Goal: Communication & Community: Answer question/provide support

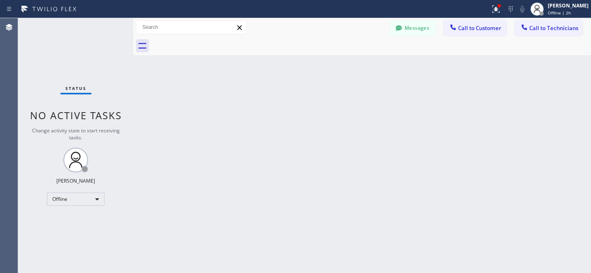
scroll to position [1475, 0]
click at [413, 25] on button "Messages" at bounding box center [412, 28] width 45 height 16
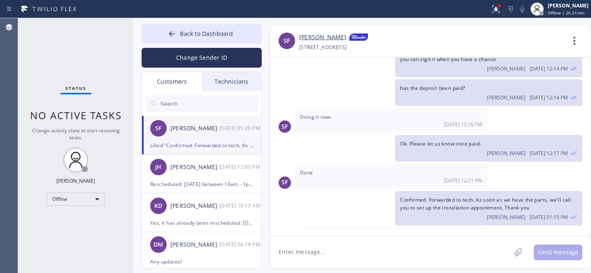
click at [187, 104] on input "text" at bounding box center [208, 103] width 99 height 16
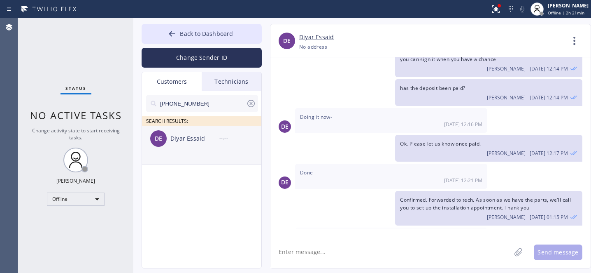
click at [188, 152] on li "DE Diyar Essaid --:--" at bounding box center [202, 145] width 120 height 39
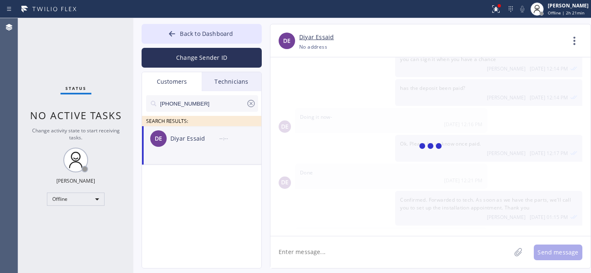
click at [179, 146] on div "DE Diyar Essaid --:--" at bounding box center [202, 138] width 120 height 25
click at [254, 104] on icon at bounding box center [251, 103] width 10 height 10
click at [214, 33] on span "Back to Dashboard" at bounding box center [206, 34] width 53 height 8
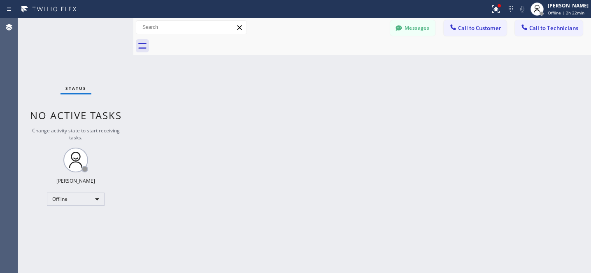
drag, startPoint x: 418, startPoint y: 32, endPoint x: 305, endPoint y: 75, distance: 120.6
click at [418, 32] on button "Messages" at bounding box center [412, 28] width 45 height 16
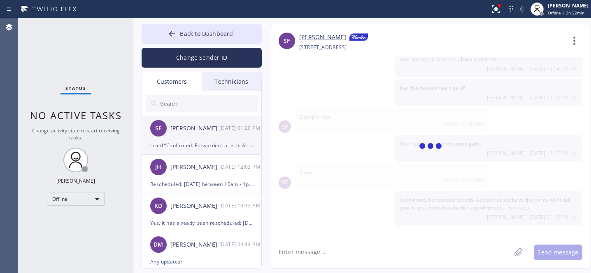
click at [215, 140] on div "Liked “Confirmed. Forwarded to tech. As soon as we have t…”" at bounding box center [201, 144] width 103 height 9
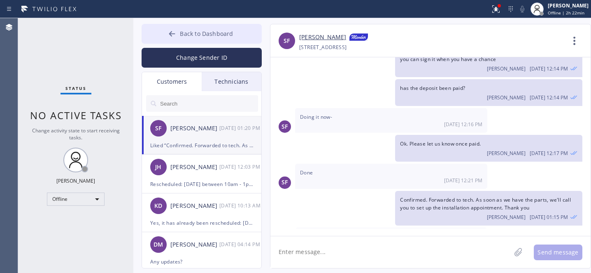
click at [183, 40] on button "Back to Dashboard" at bounding box center [202, 34] width 120 height 20
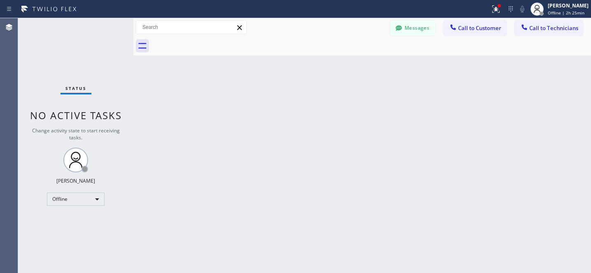
click at [411, 37] on div at bounding box center [372, 46] width 440 height 19
click at [407, 30] on button "Messages" at bounding box center [412, 28] width 45 height 16
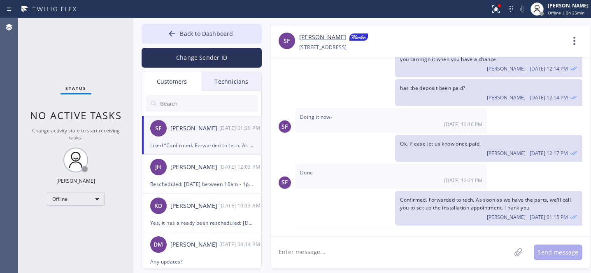
click at [187, 102] on input "text" at bounding box center [208, 103] width 99 height 16
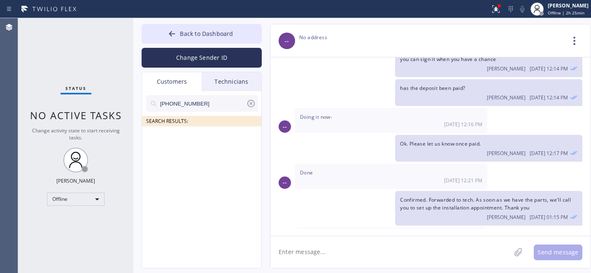
drag, startPoint x: 203, startPoint y: 105, endPoint x: 180, endPoint y: 108, distance: 22.8
click at [203, 105] on input "[PHONE_NUMBER]" at bounding box center [202, 103] width 87 height 16
click at [163, 104] on input "[PHONE_NUMBER]" at bounding box center [202, 103] width 87 height 16
type input "[PHONE_NUMBER]"
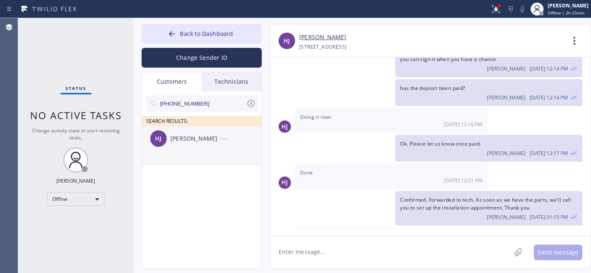
click at [193, 147] on div "[PERSON_NAME] [PERSON_NAME] --:--" at bounding box center [202, 138] width 120 height 25
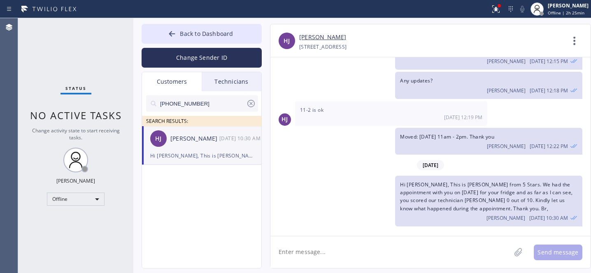
scroll to position [179, 0]
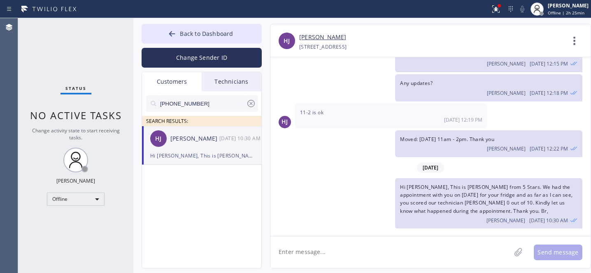
click at [379, 245] on textarea at bounding box center [391, 252] width 241 height 32
click at [457, 250] on textarea "Hi there, This is [PERSON_NAME] from 5 Stars. You just called us saying" at bounding box center [398, 252] width 255 height 32
paste textarea "leaking water and not cooling"
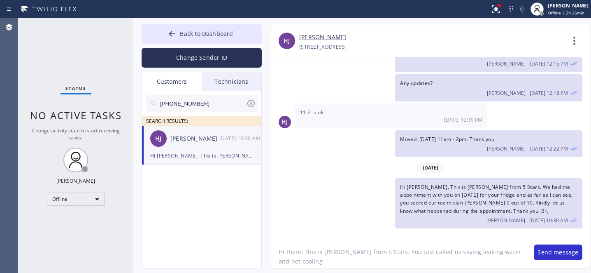
click at [445, 250] on textarea "Hi there, This is [PERSON_NAME] from 5 Stars. You just called us saying leaking…" at bounding box center [398, 252] width 255 height 32
click at [451, 254] on textarea "Hi there, This is [PERSON_NAME] from 5 Stars. You just called us saying the fri…" at bounding box center [398, 252] width 255 height 32
click at [292, 263] on textarea "Hi there, This is [PERSON_NAME] from 5 Stars. You just called us saying your fr…" at bounding box center [398, 252] width 255 height 32
drag, startPoint x: 430, startPoint y: 259, endPoint x: 434, endPoint y: 260, distance: 4.6
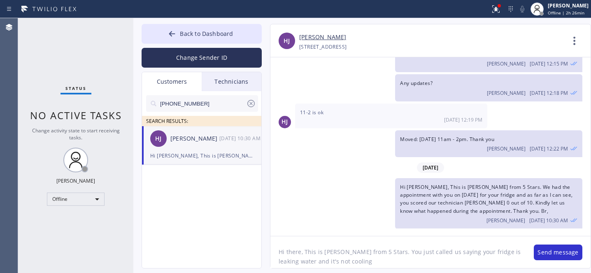
click at [430, 259] on textarea "Hi there, This is [PERSON_NAME] from 5 Stars. You just called us saying your fr…" at bounding box center [398, 252] width 255 height 32
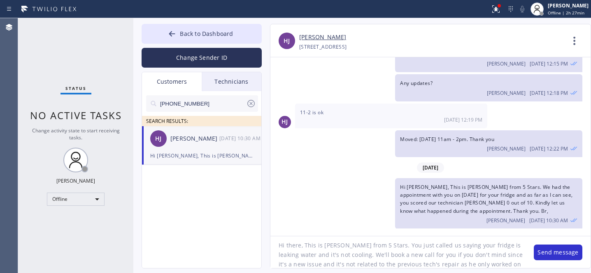
scroll to position [16, 0]
drag, startPoint x: 425, startPoint y: 48, endPoint x: 395, endPoint y: 17, distance: 42.2
click at [397, 48] on div "[PHONE_NUMBER] Choose phone number [PHONE_NUMBER] [STREET_ADDRESS]" at bounding box center [432, 46] width 266 height 9
copy div "11040 [GEOGRAPHIC_DATA]"
click at [489, 263] on textarea "Hi there, This is [PERSON_NAME] from 5 Stars. You just called us saying your fr…" at bounding box center [398, 252] width 255 height 32
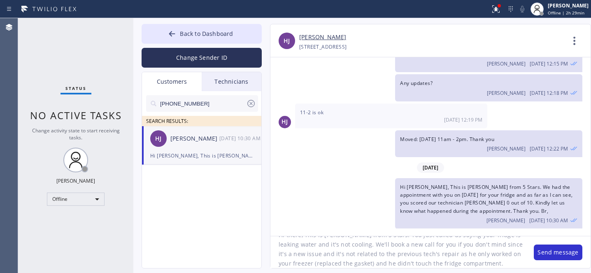
scroll to position [17, 0]
click at [485, 265] on textarea "Hi there, This is [PERSON_NAME] from 5 Stars. You just called us saying your fr…" at bounding box center [398, 252] width 255 height 32
click at [492, 265] on textarea "Hi there, This is [PERSON_NAME] from 5 Stars. You just called us saying your fr…" at bounding box center [398, 252] width 255 height 32
paste textarea "[DATE]"
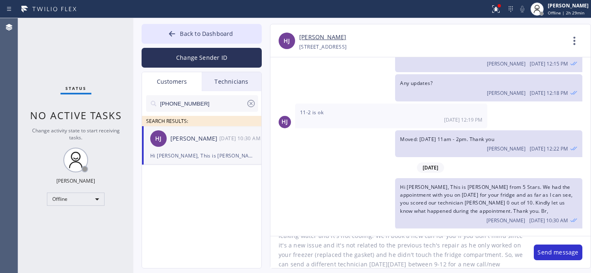
scroll to position [35, 0]
type textarea "Hi there, This is [PERSON_NAME] from 5 Stars. You just called us saying your fr…"
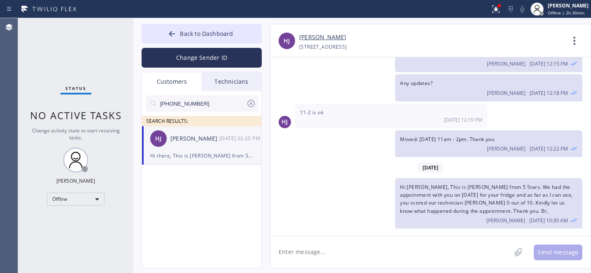
scroll to position [274, 0]
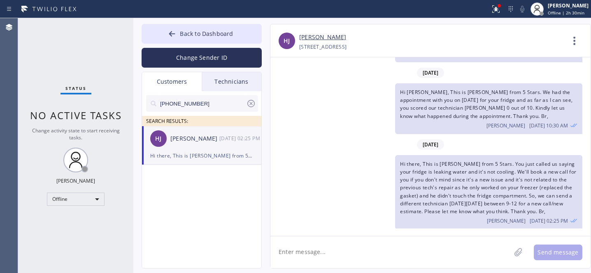
click at [251, 103] on icon at bounding box center [251, 103] width 7 height 7
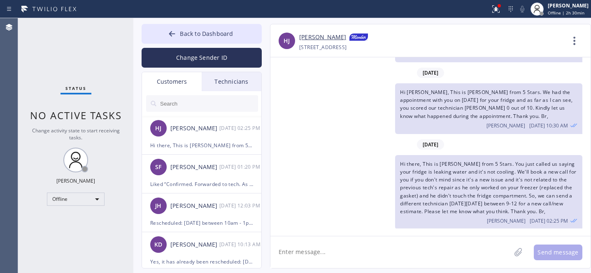
click at [203, 102] on input "text" at bounding box center [208, 103] width 99 height 16
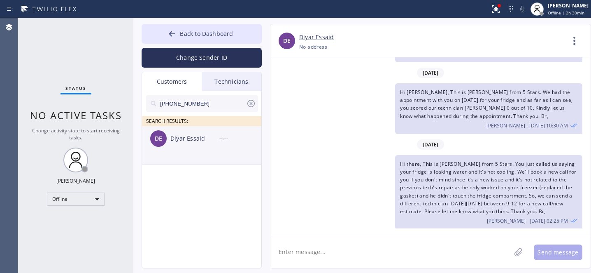
click at [180, 145] on div "DE Diyar Essaid --:--" at bounding box center [202, 138] width 120 height 25
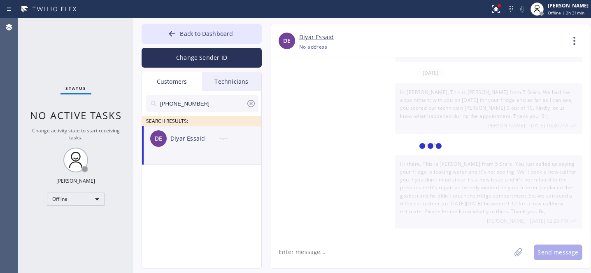
click at [252, 100] on icon at bounding box center [251, 103] width 7 height 7
click at [201, 39] on button "Back to Dashboard" at bounding box center [202, 34] width 120 height 20
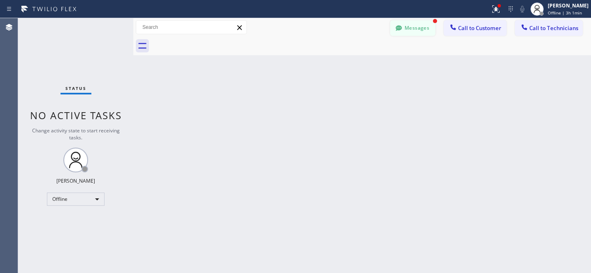
click at [411, 28] on button "Messages" at bounding box center [412, 28] width 45 height 16
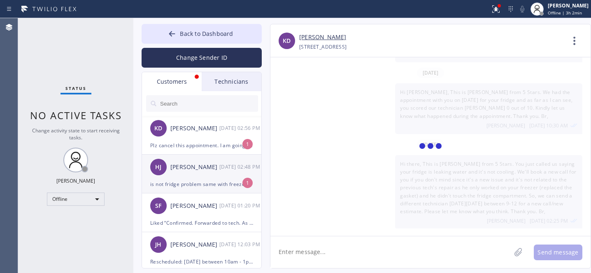
click at [193, 177] on div "HJ [PERSON_NAME] [DATE] 02:48 PM" at bounding box center [202, 166] width 120 height 25
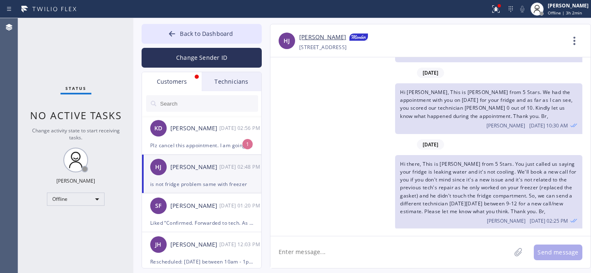
scroll to position [301, 0]
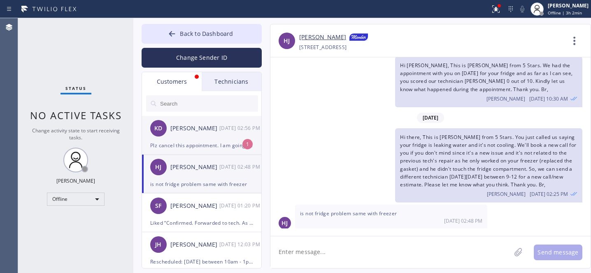
click at [192, 141] on div "Plz cancel this appointment. I am going to purchase a new fridge. Thank you." at bounding box center [201, 144] width 103 height 9
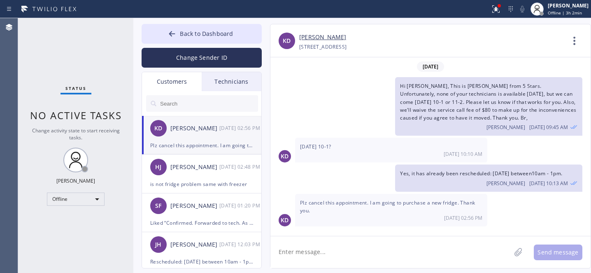
scroll to position [0, 0]
click at [309, 37] on link "[PERSON_NAME]" at bounding box center [322, 37] width 47 height 9
click at [323, 246] on textarea at bounding box center [391, 252] width 241 height 32
type textarea "canceled"
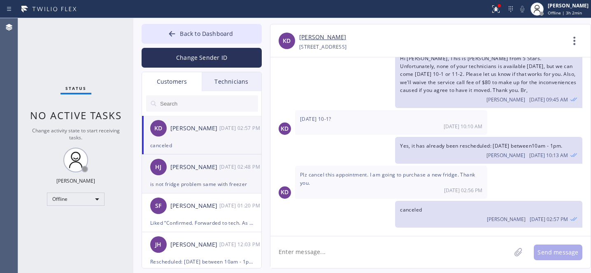
click at [182, 177] on div "HJ [PERSON_NAME] [DATE] 02:48 PM" at bounding box center [202, 166] width 120 height 25
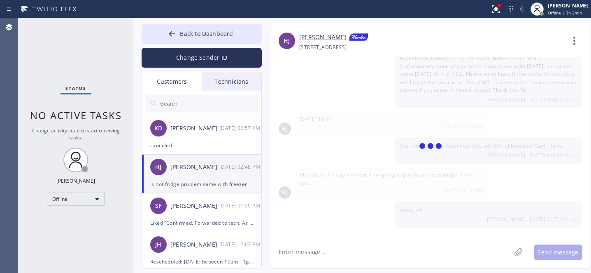
click at [334, 256] on textarea at bounding box center [391, 252] width 241 height 32
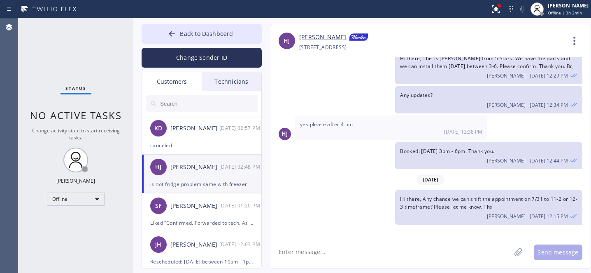
scroll to position [301, 0]
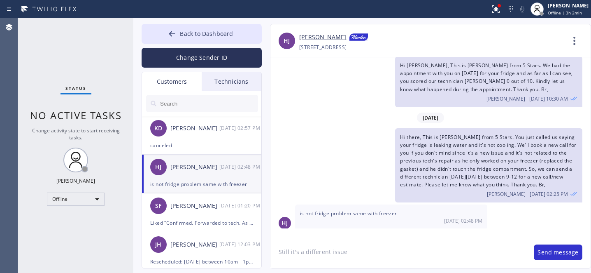
type textarea "Still it's a different issue."
click at [348, 246] on textarea at bounding box center [391, 252] width 241 height 32
type textarea "what's the problem with the freezer?"
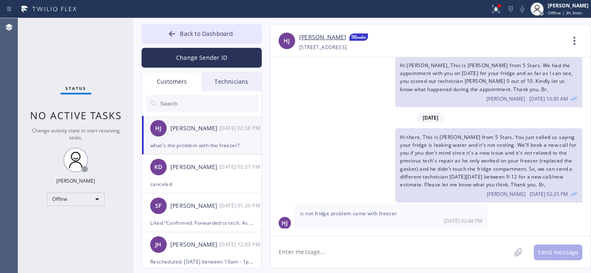
scroll to position [329, 0]
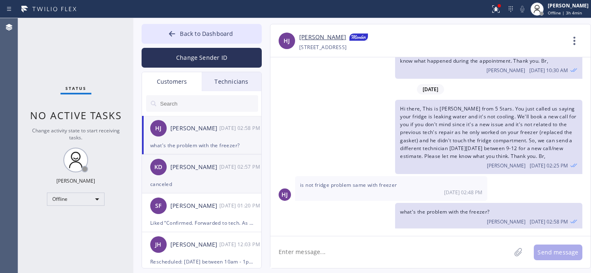
click at [207, 175] on div "KD [PERSON_NAME] [DATE] 02:57 PM" at bounding box center [202, 166] width 120 height 25
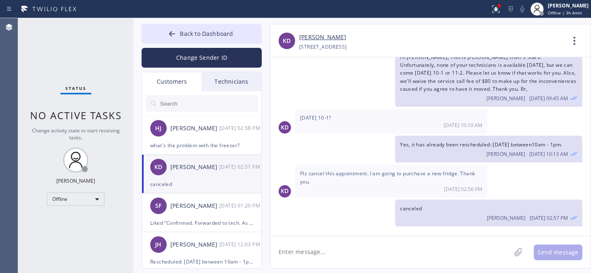
scroll to position [27, 0]
click at [181, 31] on span "Back to Dashboard" at bounding box center [206, 34] width 53 height 8
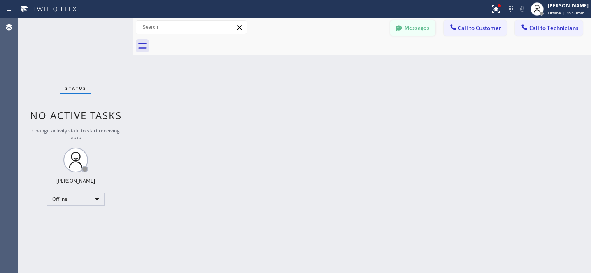
click at [419, 24] on button "Messages" at bounding box center [412, 28] width 45 height 16
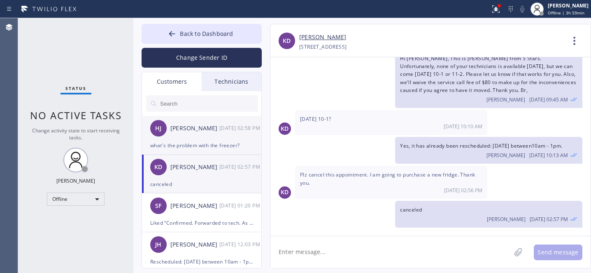
click at [194, 131] on div "[PERSON_NAME]" at bounding box center [195, 128] width 49 height 9
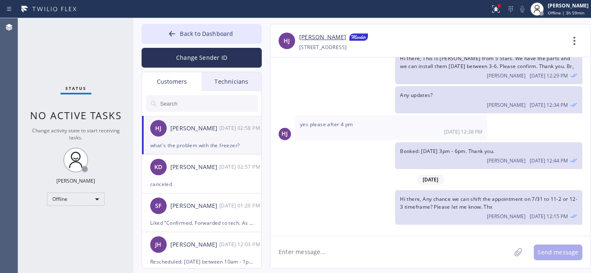
scroll to position [329, 0]
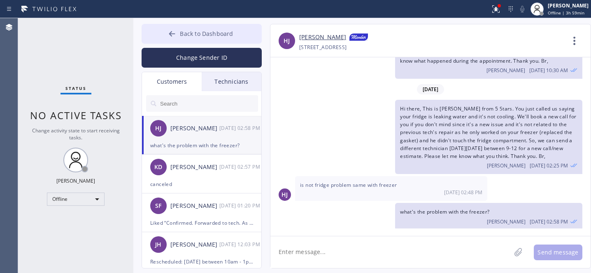
click at [180, 35] on span "Back to Dashboard" at bounding box center [206, 34] width 53 height 8
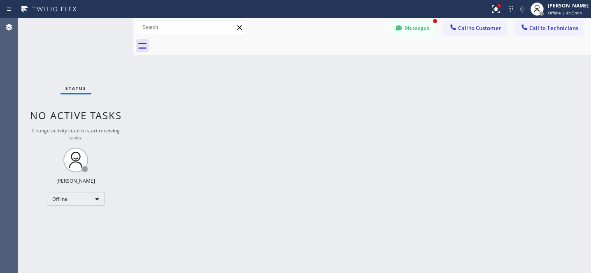
scroll to position [356, 0]
click at [407, 25] on button "Messages" at bounding box center [412, 28] width 45 height 16
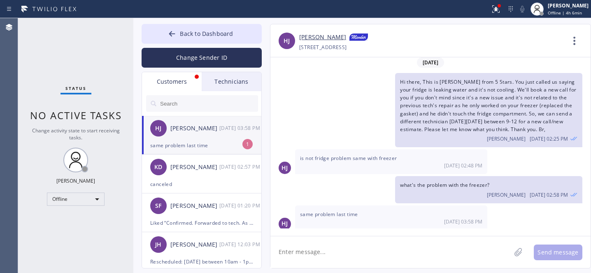
click at [193, 142] on div "same problem last time" at bounding box center [201, 144] width 103 height 9
click at [353, 251] on textarea at bounding box center [391, 252] width 241 height 32
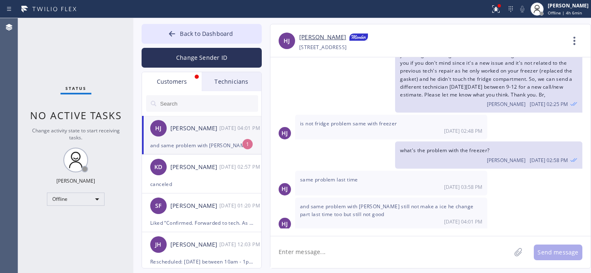
click at [202, 143] on div "and same problem with [PERSON_NAME] still not make a ice he change part last ti…" at bounding box center [201, 144] width 103 height 9
click at [334, 243] on textarea at bounding box center [391, 252] width 241 height 32
type textarea "Ok. Let me check with tech and I'll get back to you."
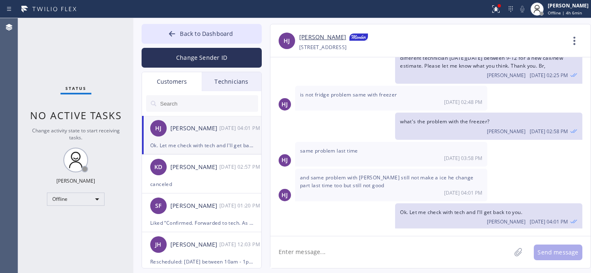
click at [337, 245] on textarea at bounding box center [391, 252] width 241 height 32
click at [337, 247] on textarea at bounding box center [391, 252] width 241 height 32
click at [181, 40] on button "Back to Dashboard" at bounding box center [202, 34] width 120 height 20
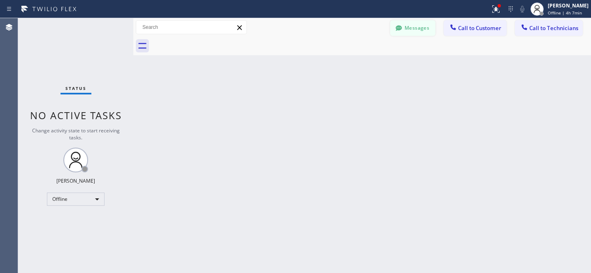
click at [420, 33] on button "Messages" at bounding box center [412, 28] width 45 height 16
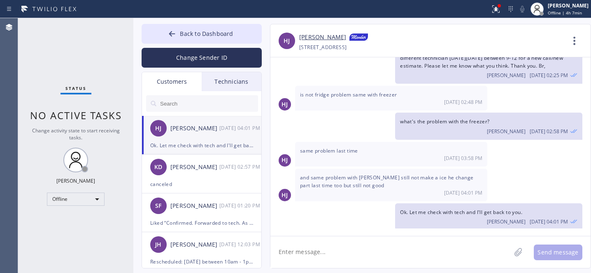
click at [315, 37] on link "[PERSON_NAME]" at bounding box center [322, 38] width 47 height 10
click at [171, 24] on button "Back to Dashboard" at bounding box center [202, 34] width 120 height 20
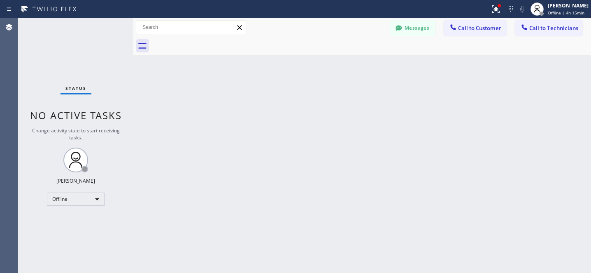
click at [418, 28] on button "Messages" at bounding box center [412, 28] width 45 height 16
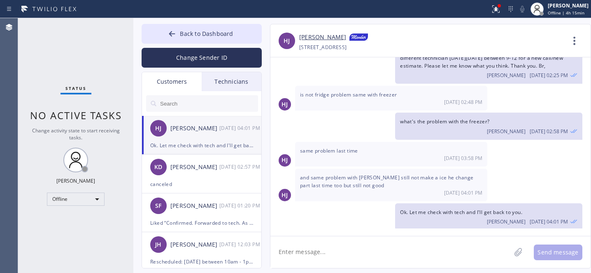
click at [188, 124] on div "[PERSON_NAME]" at bounding box center [195, 128] width 49 height 9
click at [311, 37] on link "[PERSON_NAME]" at bounding box center [322, 38] width 47 height 10
click at [173, 37] on icon at bounding box center [172, 34] width 8 height 8
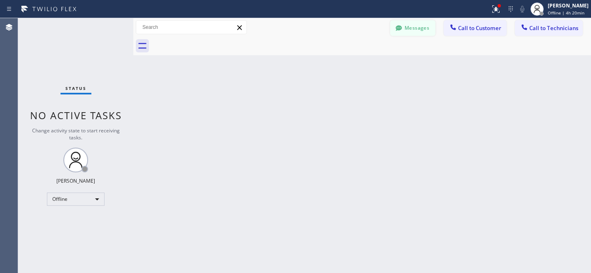
click at [399, 27] on icon at bounding box center [399, 27] width 6 height 5
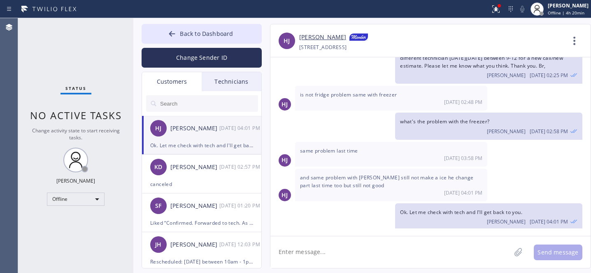
click at [210, 128] on div "[PERSON_NAME]" at bounding box center [195, 128] width 49 height 9
click at [174, 35] on icon at bounding box center [172, 34] width 8 height 8
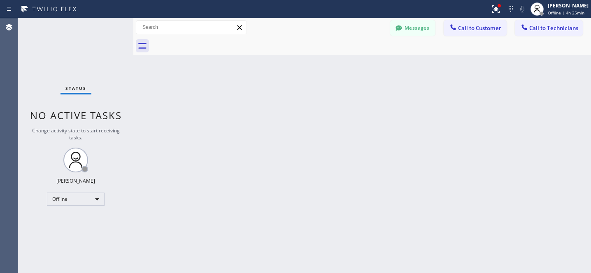
click at [361, 151] on div "Back to Dashboard Change Sender ID Customers Technicians HJ [PERSON_NAME] [DATE…" at bounding box center [362, 145] width 458 height 255
click at [409, 30] on button "Messages" at bounding box center [412, 28] width 45 height 16
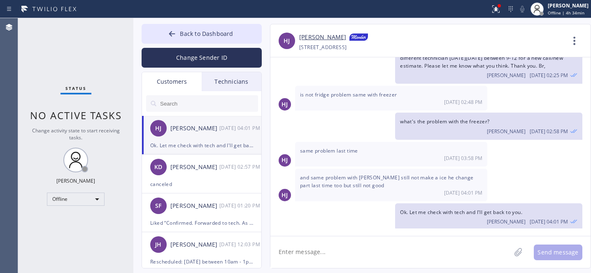
click at [194, 138] on div "HJ [PERSON_NAME] [DATE] 04:01 PM" at bounding box center [202, 128] width 120 height 25
click at [190, 37] on button "Back to Dashboard" at bounding box center [202, 34] width 120 height 20
